Goal: Obtain resource: Download file/media

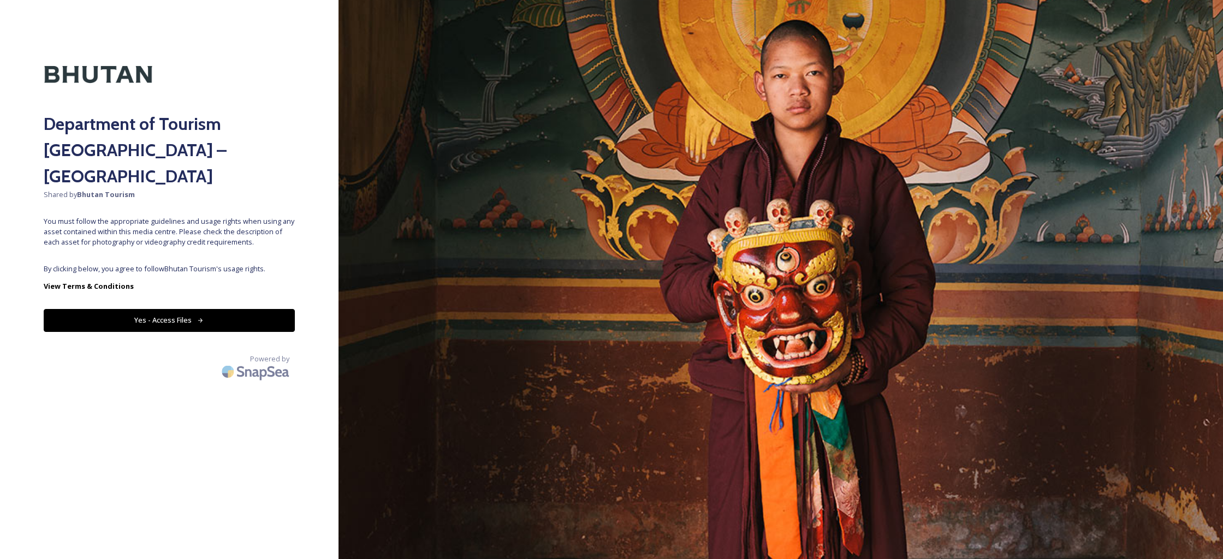
click at [197, 317] on icon at bounding box center [200, 320] width 7 height 7
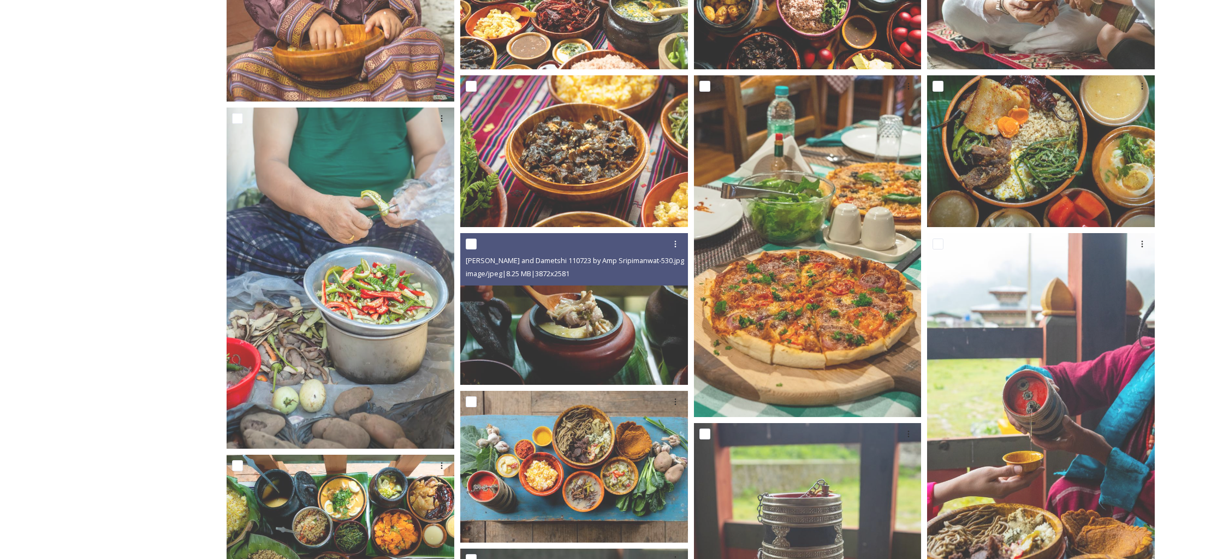
scroll to position [450, 0]
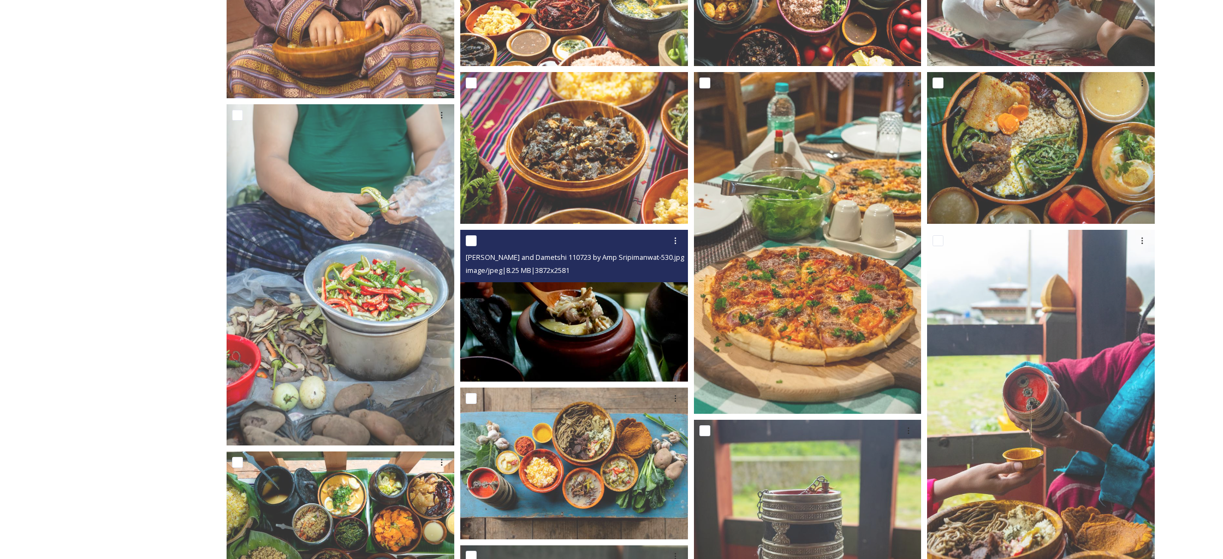
click at [472, 240] on input "checkbox" at bounding box center [471, 240] width 11 height 11
checkbox input "true"
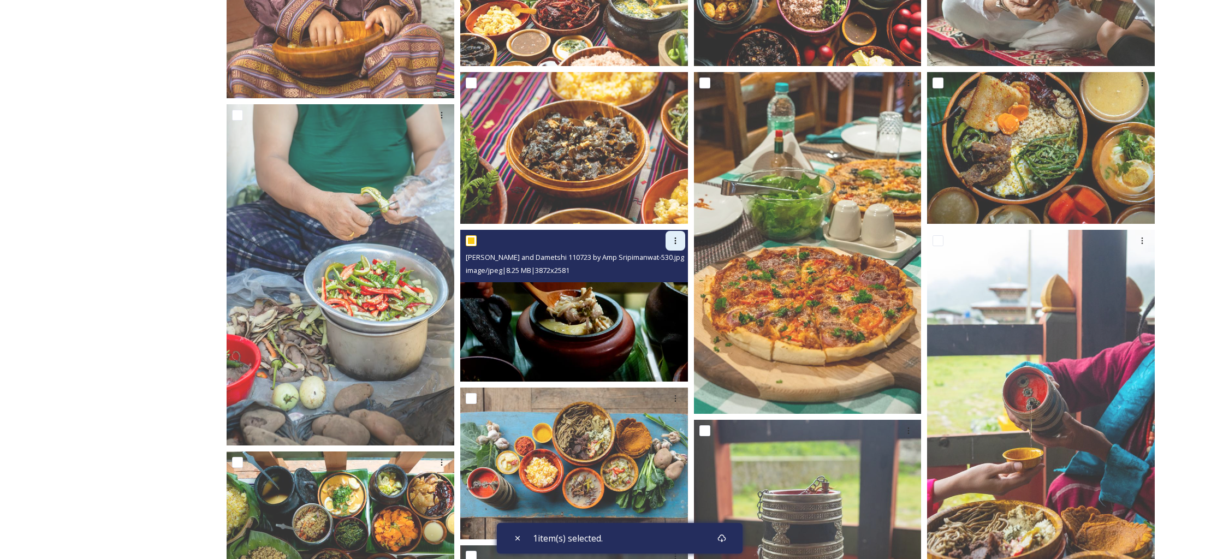
click at [674, 243] on icon at bounding box center [675, 240] width 9 height 9
click at [660, 281] on span "Download" at bounding box center [662, 286] width 33 height 10
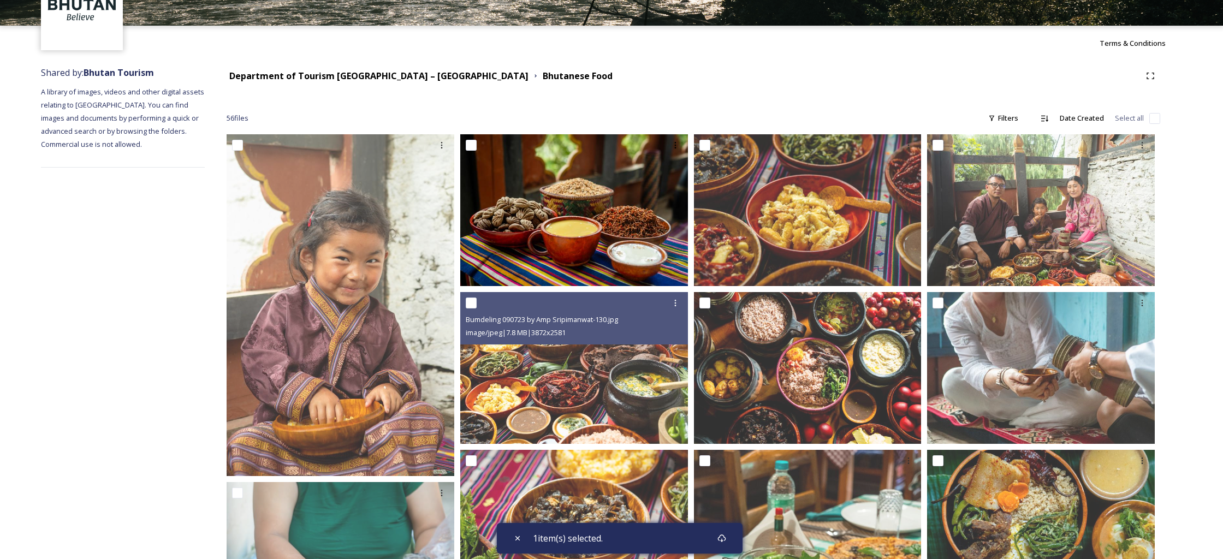
scroll to position [0, 0]
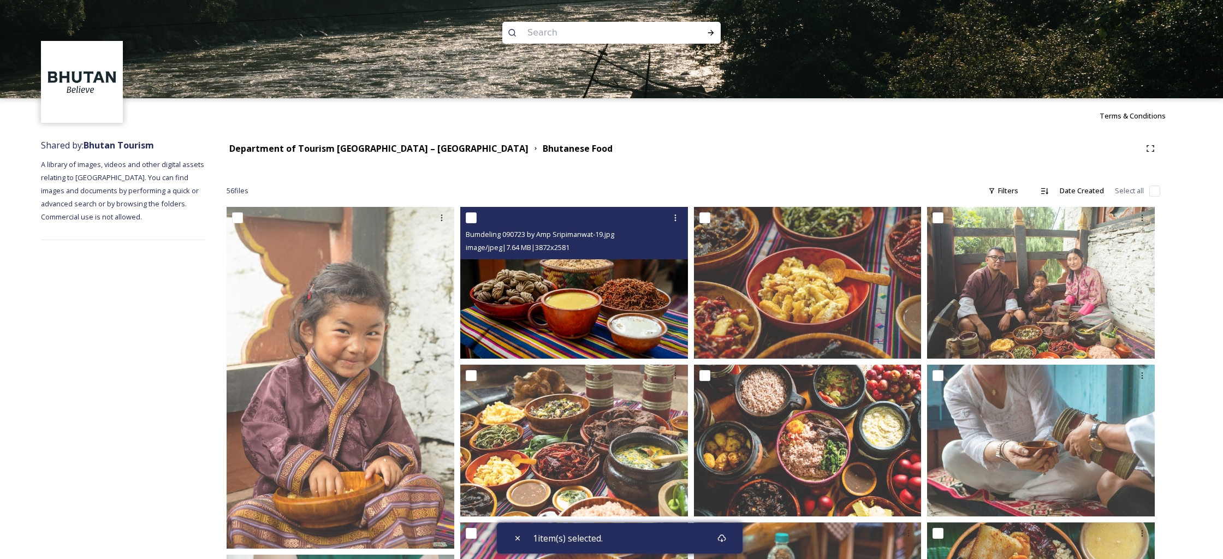
click at [472, 216] on input "checkbox" at bounding box center [471, 217] width 11 height 11
checkbox input "true"
click at [677, 216] on icon at bounding box center [675, 218] width 9 height 9
click at [665, 238] on span "View File" at bounding box center [660, 241] width 28 height 10
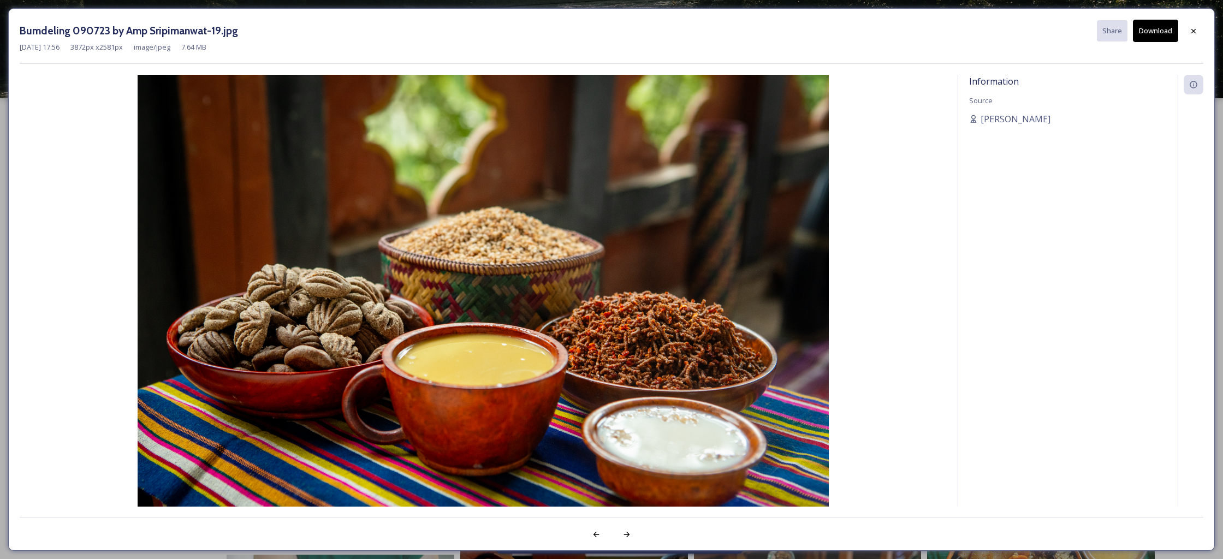
click at [1201, 317] on div at bounding box center [1191, 291] width 26 height 432
click at [1217, 319] on div "Bumdeling 090723 by Amp Sripimanwat-19.jpg Share Download Sep 28 2023 17:56 387…" at bounding box center [611, 279] width 1223 height 559
click at [1194, 30] on icon at bounding box center [1194, 30] width 4 height 4
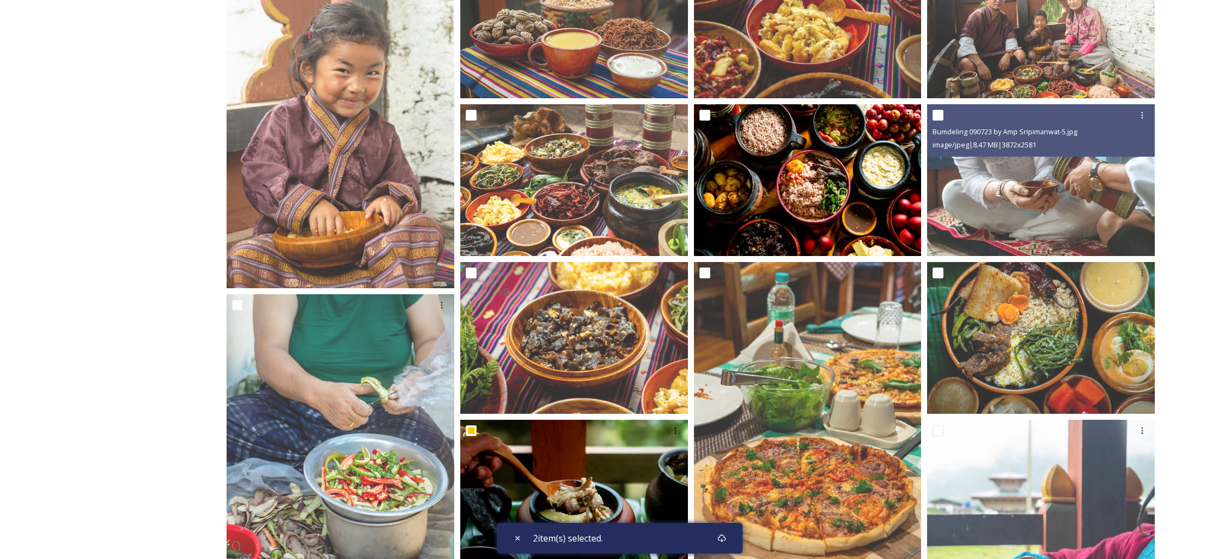
scroll to position [258, 0]
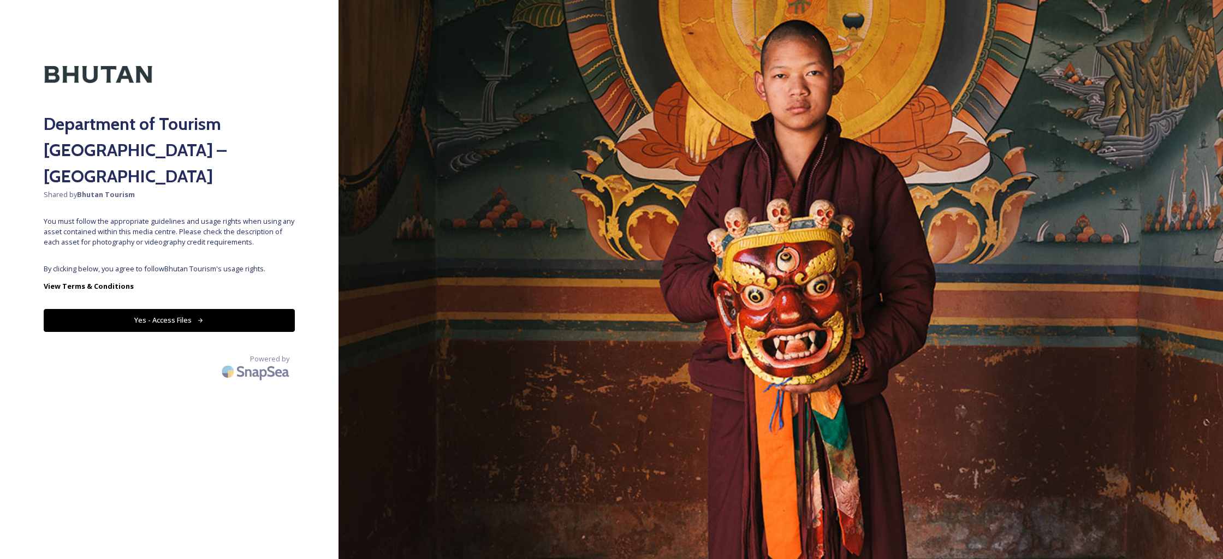
click at [174, 309] on button "Yes - Access Files" at bounding box center [169, 320] width 251 height 22
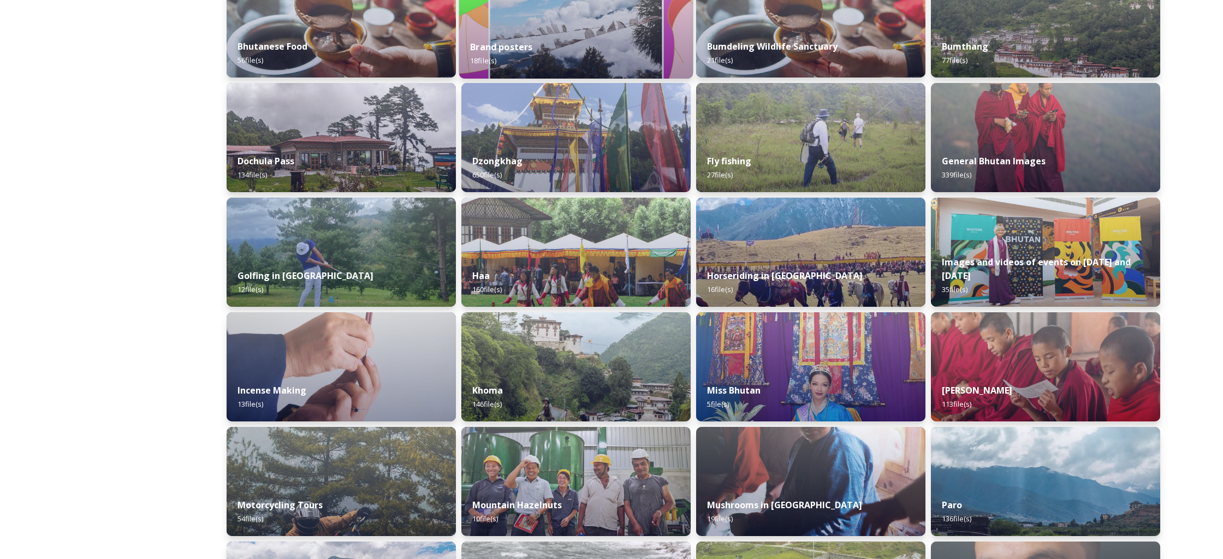
scroll to position [322, 0]
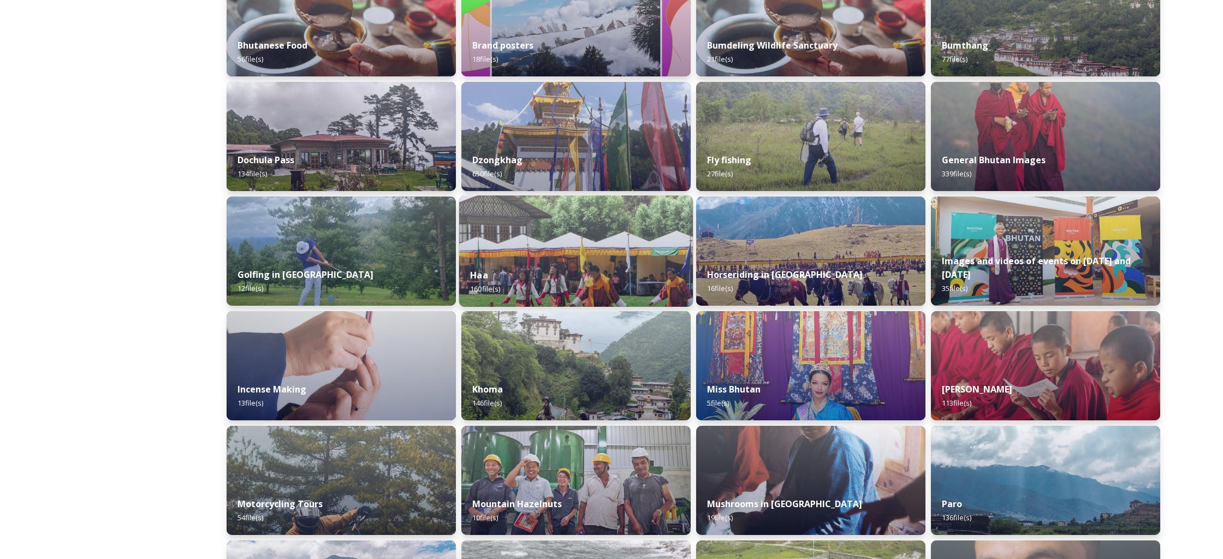
click at [604, 275] on div "Haa 160 file(s)" at bounding box center [576, 282] width 234 height 50
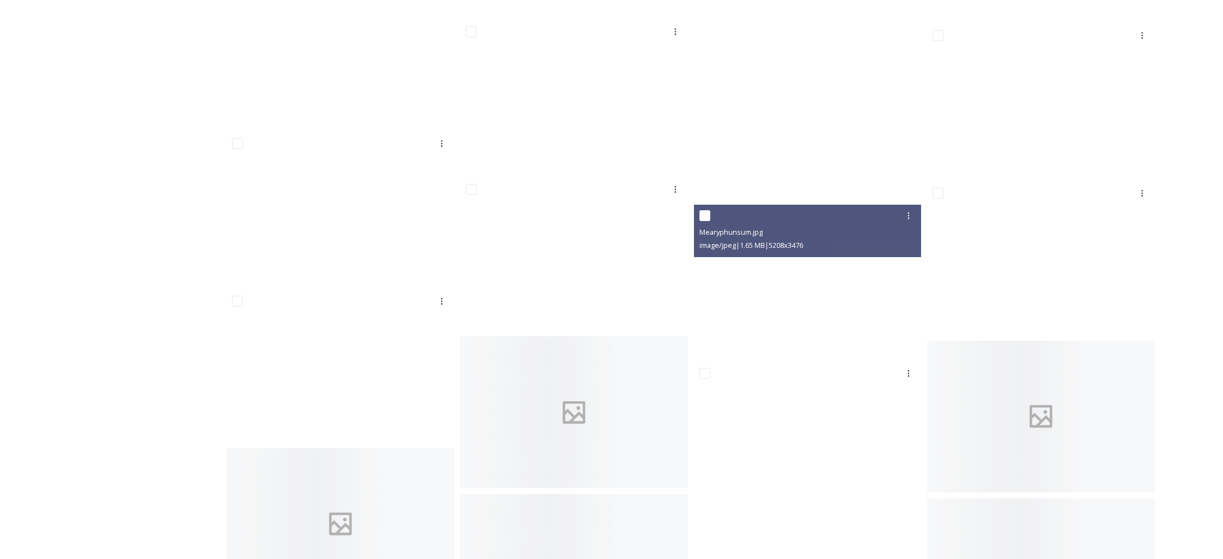
scroll to position [7278, 0]
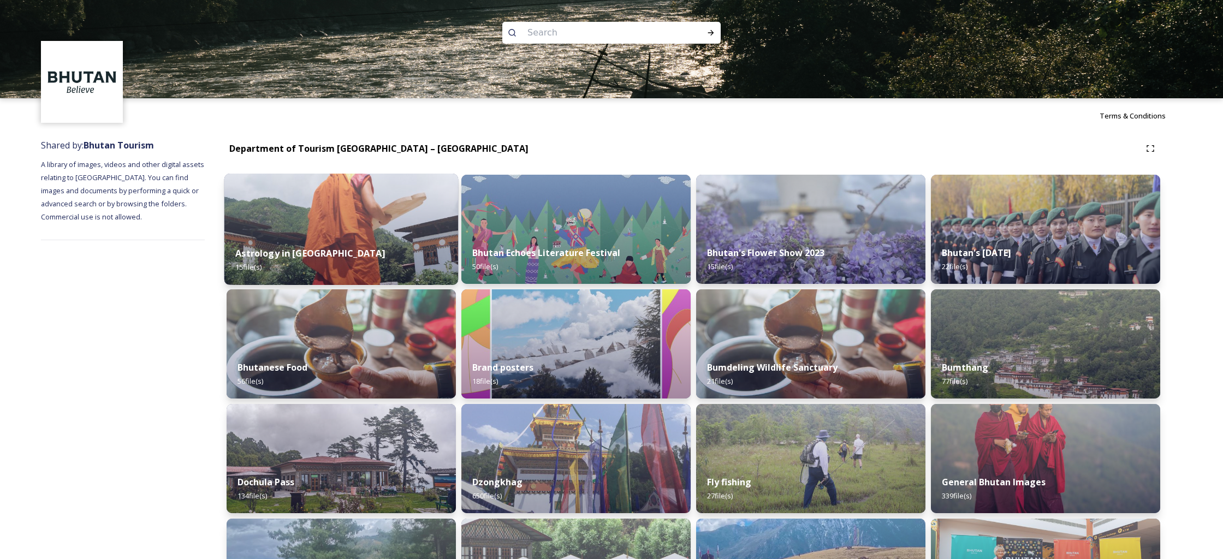
click at [338, 234] on img at bounding box center [341, 229] width 234 height 111
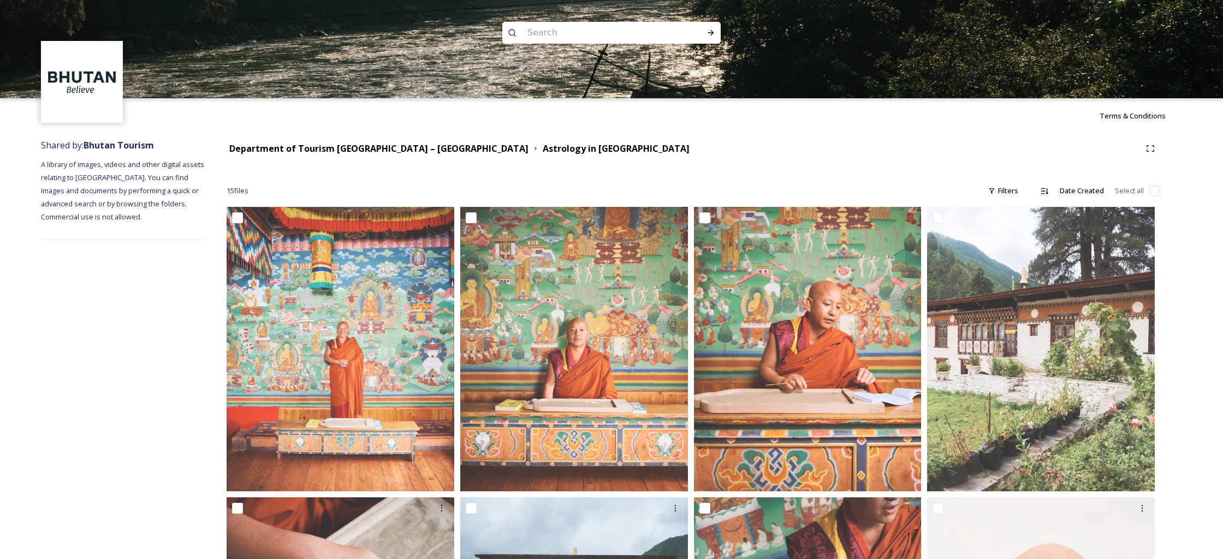
click at [1151, 193] on input "checkbox" at bounding box center [1154, 191] width 11 height 11
checkbox input "true"
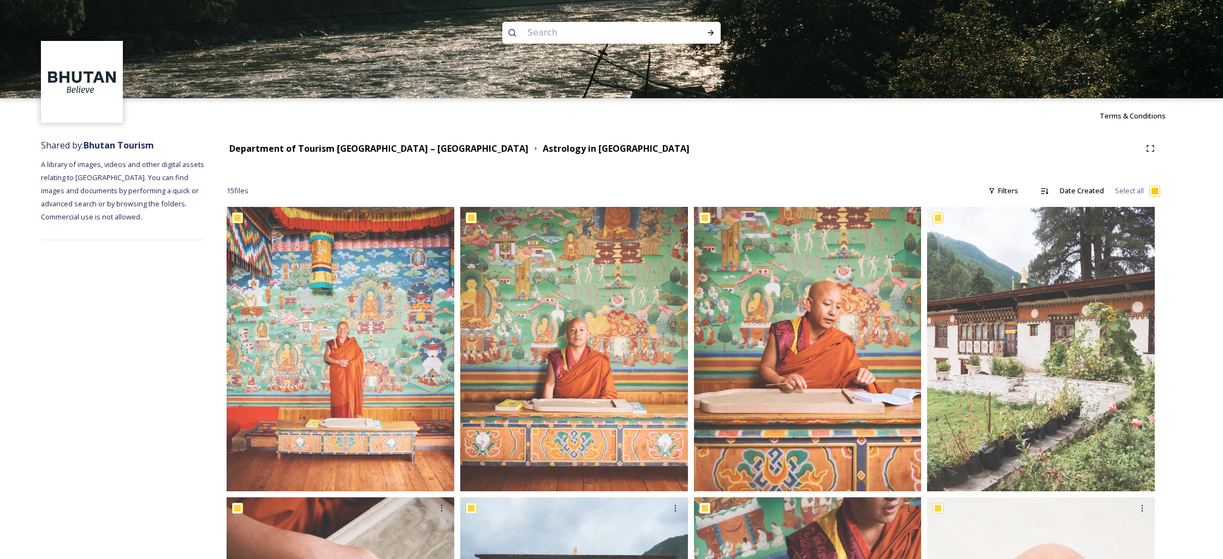
checkbox input "true"
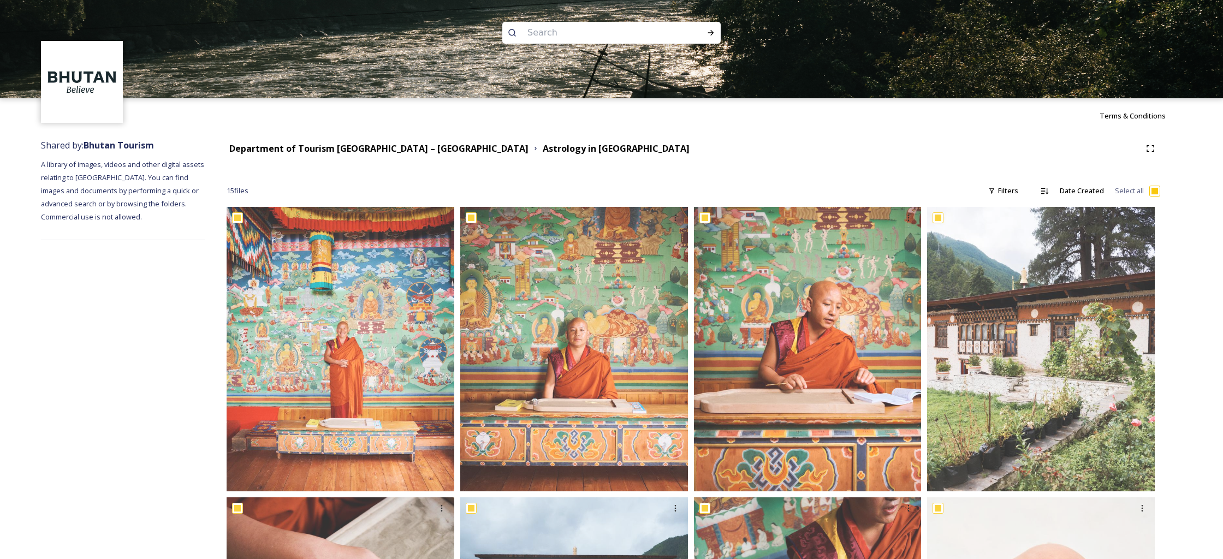
checkbox input "true"
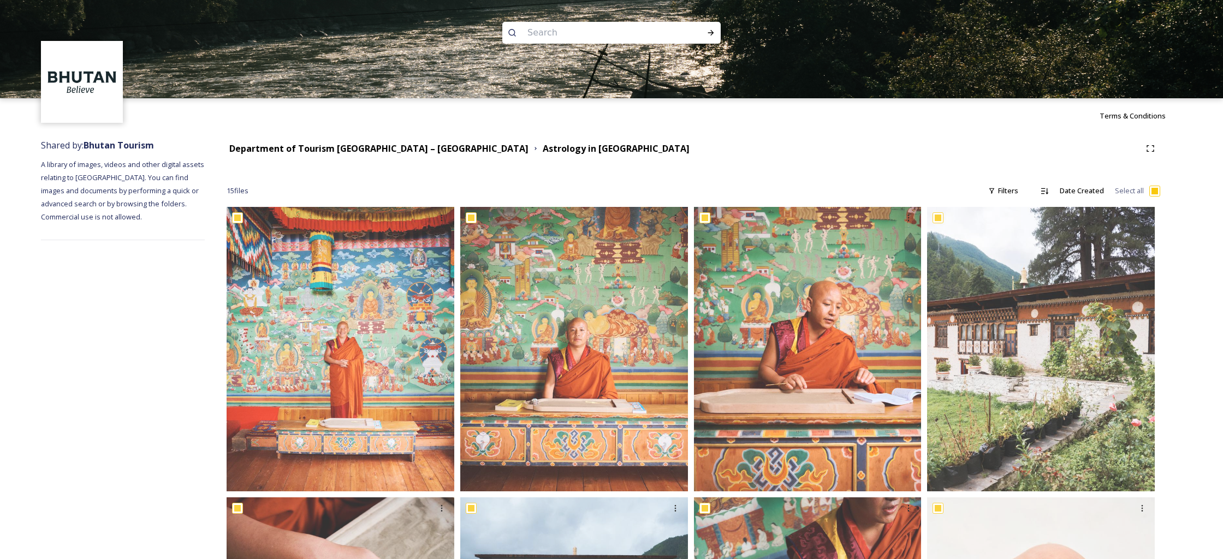
checkbox input "true"
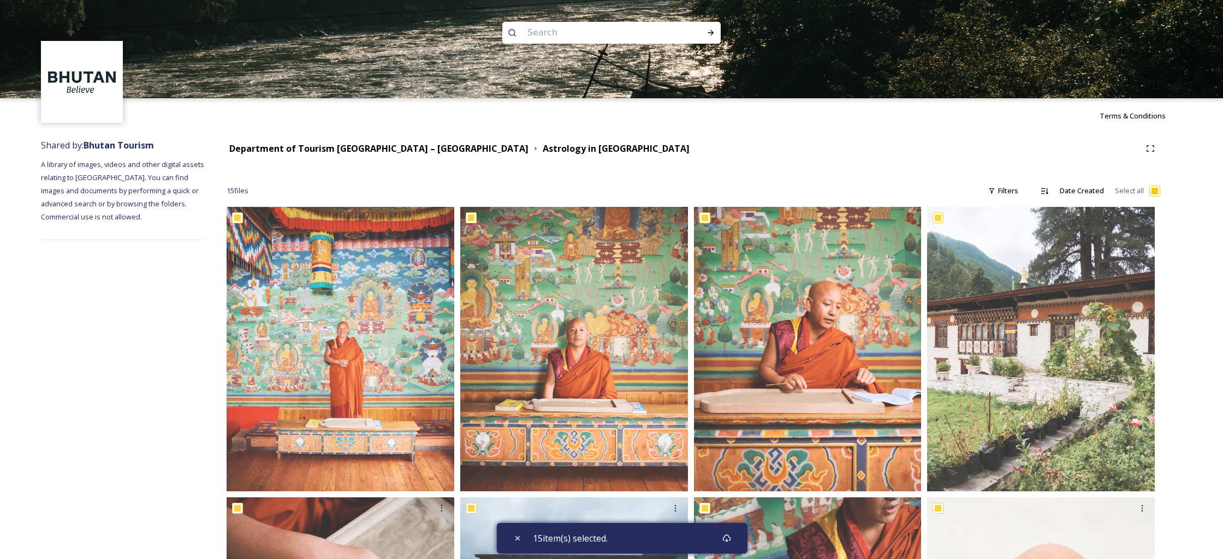
click at [1155, 191] on input "checkbox" at bounding box center [1154, 191] width 11 height 11
checkbox input "false"
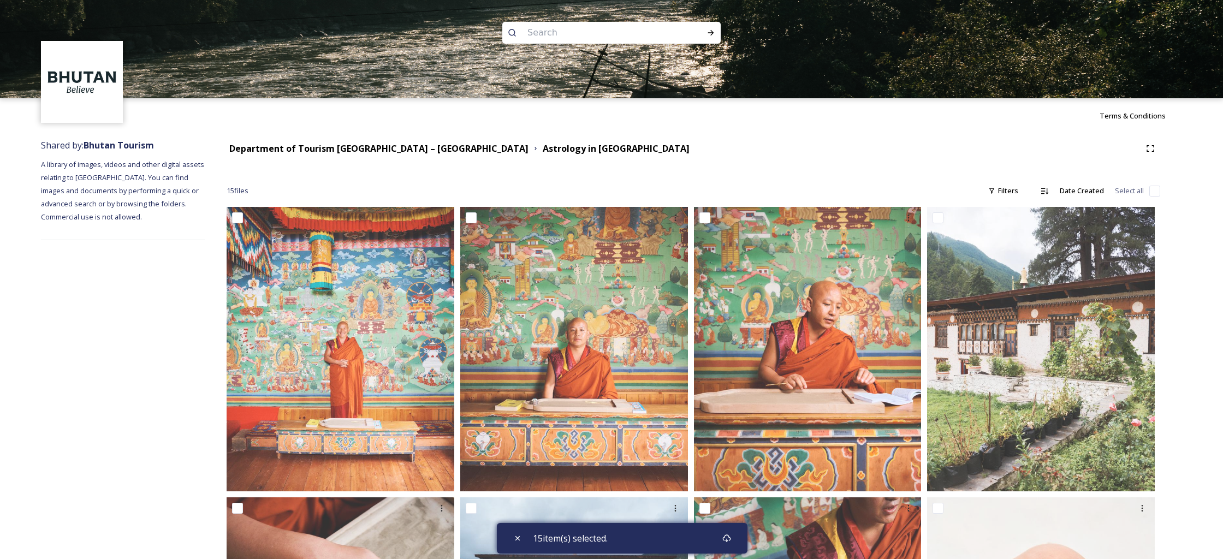
checkbox input "false"
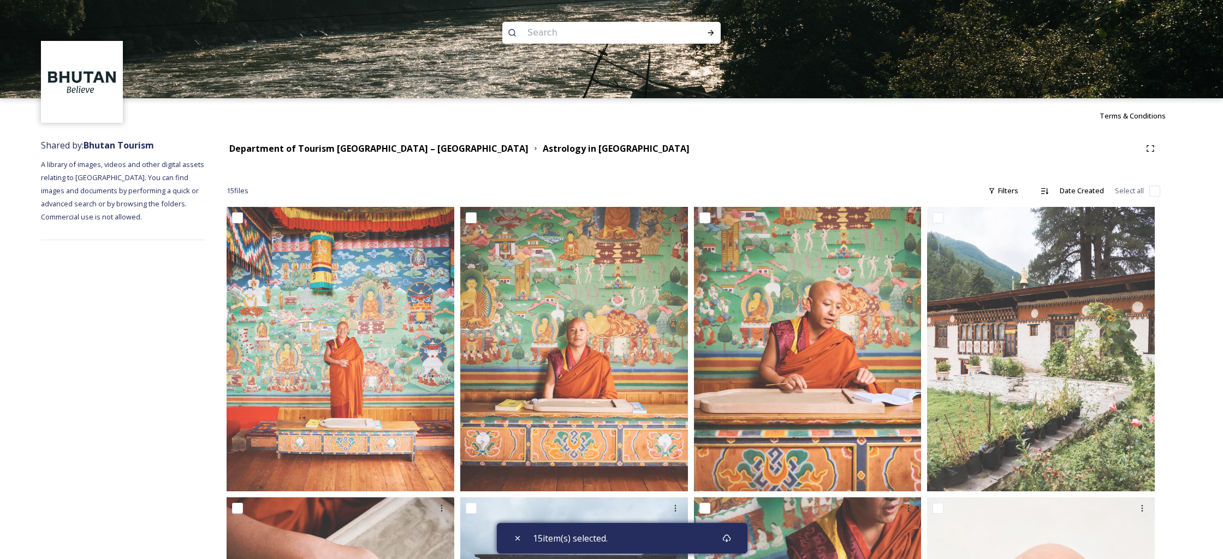
checkbox input "false"
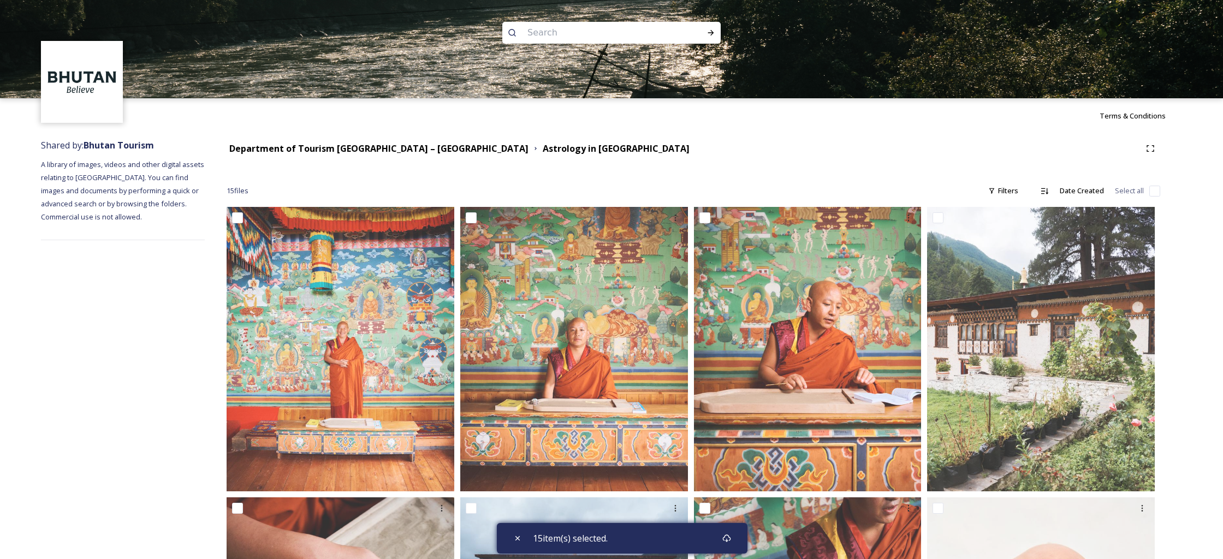
checkbox input "false"
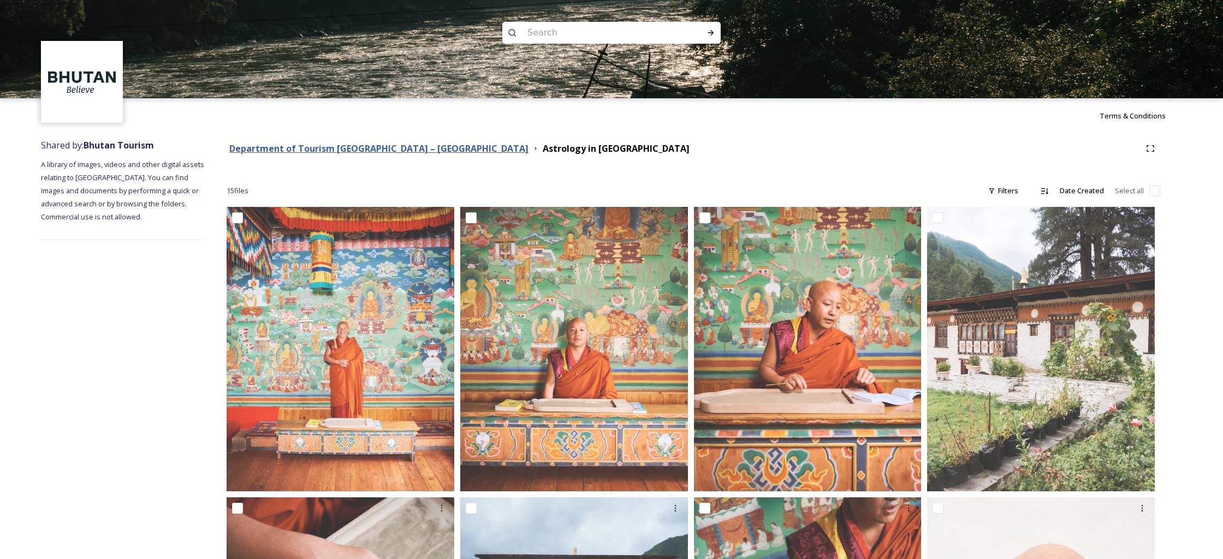
click at [314, 147] on strong "Department of Tourism [GEOGRAPHIC_DATA] – [GEOGRAPHIC_DATA]" at bounding box center [378, 149] width 299 height 12
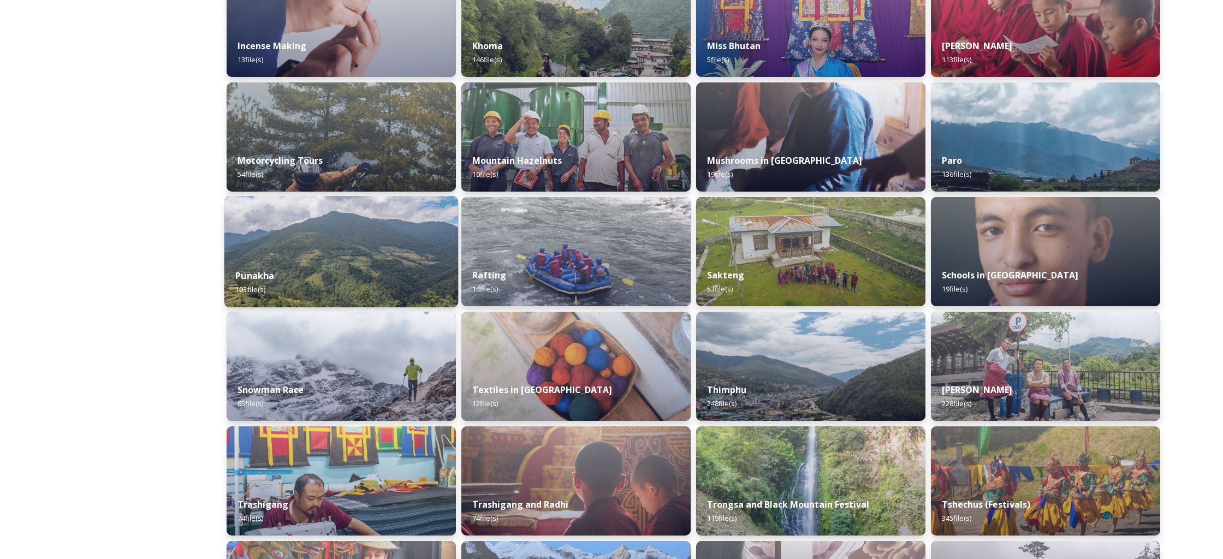
scroll to position [673, 0]
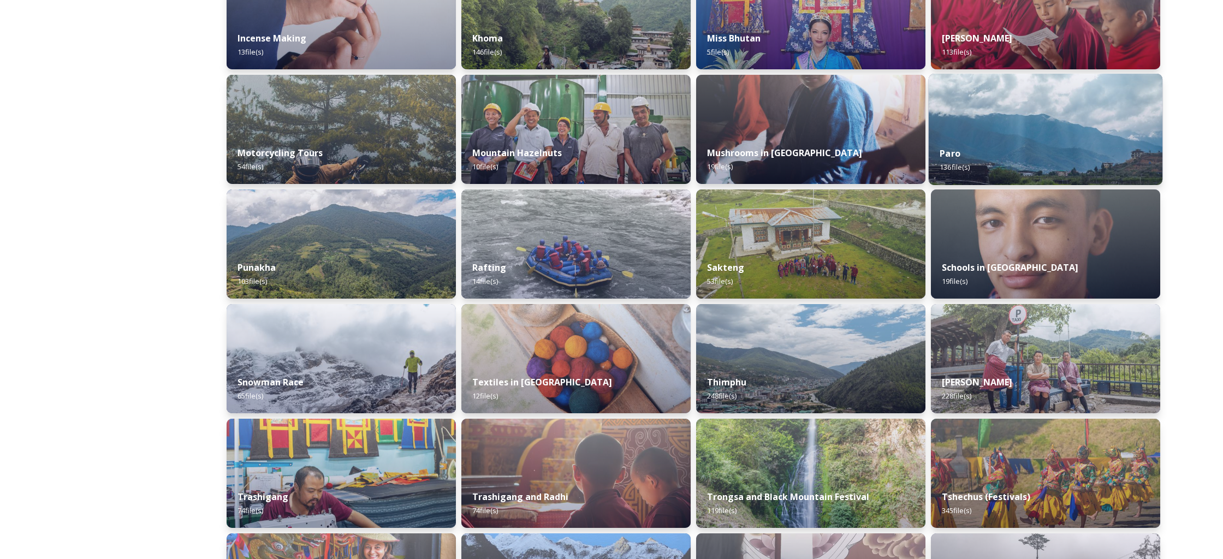
click at [1030, 121] on img at bounding box center [1046, 129] width 234 height 111
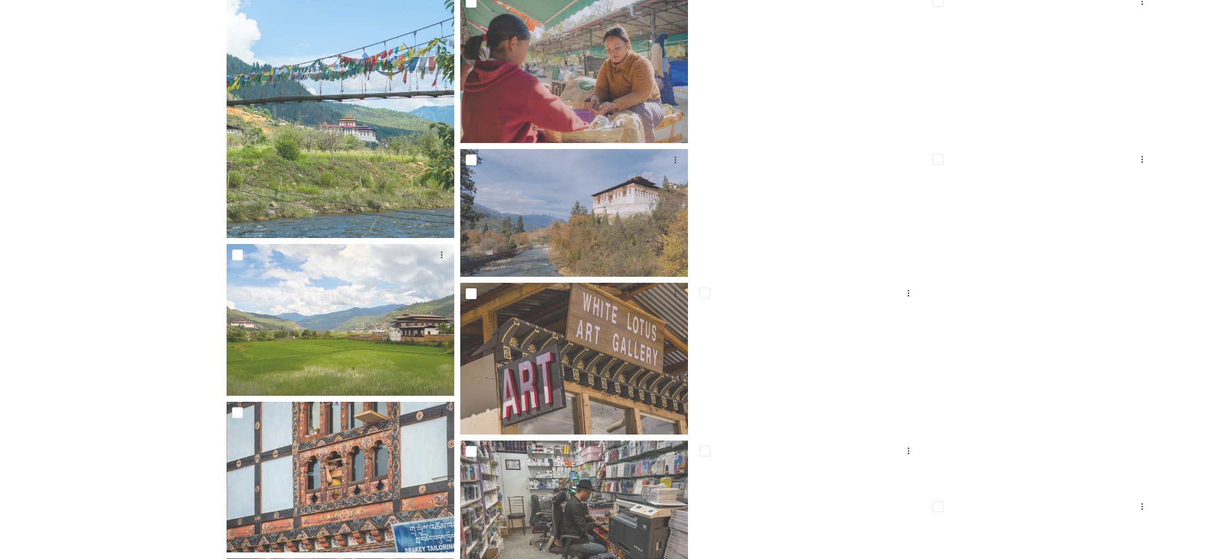
scroll to position [3784, 0]
